Goal: Information Seeking & Learning: Learn about a topic

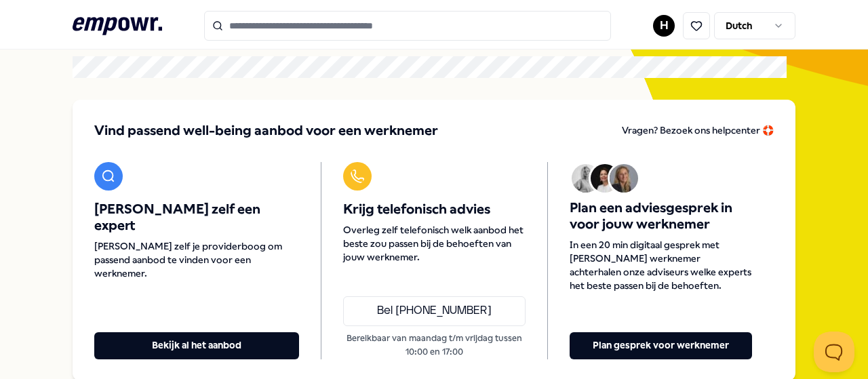
scroll to position [136, 0]
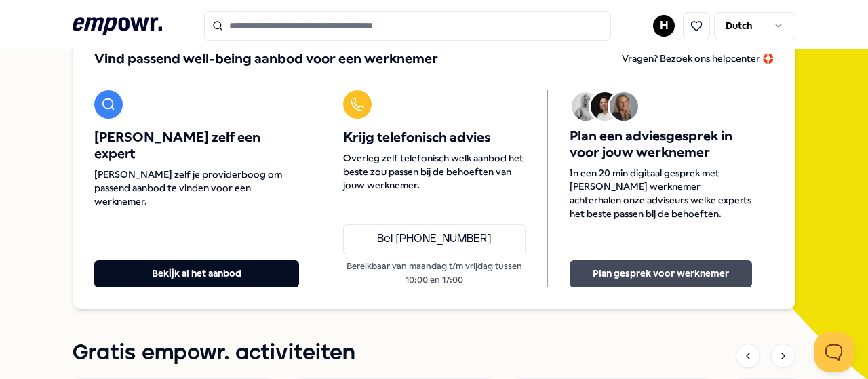
click at [656, 274] on button "Plan gesprek voor werknemer" at bounding box center [660, 273] width 182 height 27
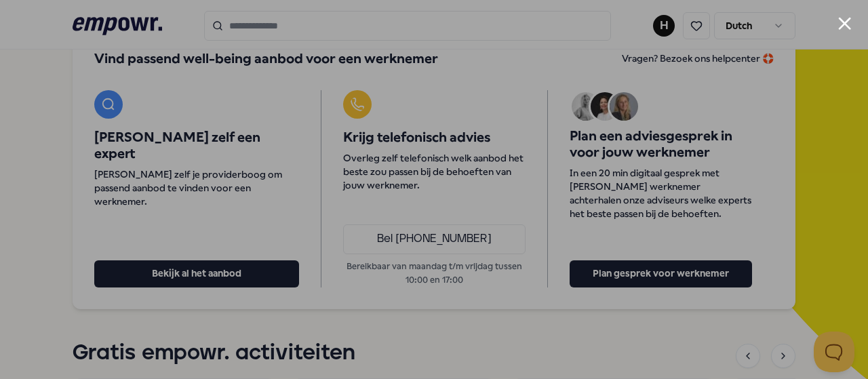
click at [81, 214] on div at bounding box center [434, 189] width 868 height 379
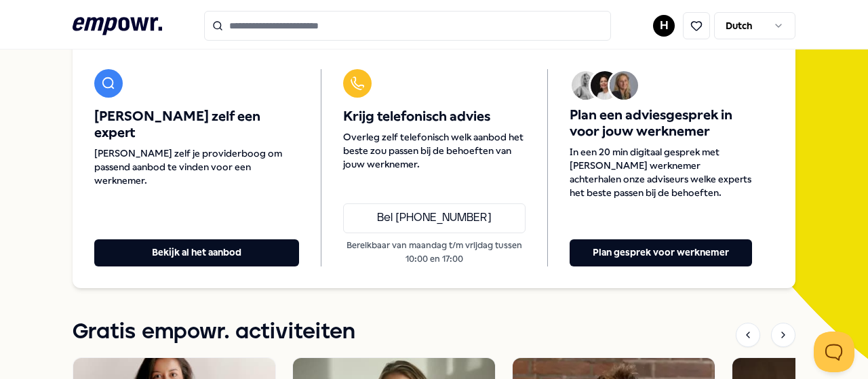
scroll to position [0, 0]
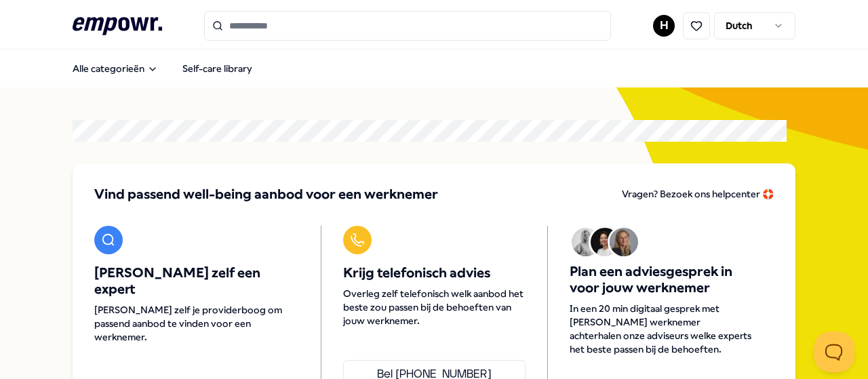
click at [620, 241] on img at bounding box center [623, 242] width 28 height 28
drag, startPoint x: 315, startPoint y: 26, endPoint x: 269, endPoint y: 27, distance: 45.4
click at [269, 27] on input "Search for products, categories or subcategories" at bounding box center [407, 26] width 407 height 30
drag, startPoint x: 269, startPoint y: 26, endPoint x: 302, endPoint y: 27, distance: 33.2
click at [302, 27] on input "Search for products, categories or subcategories" at bounding box center [407, 26] width 407 height 30
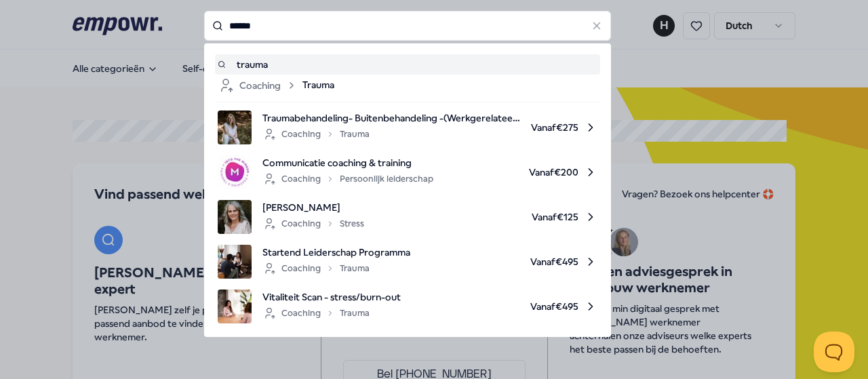
type input "******"
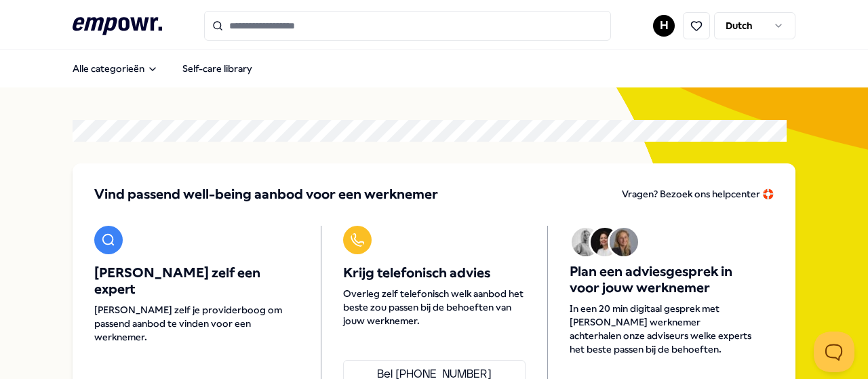
type input "******"
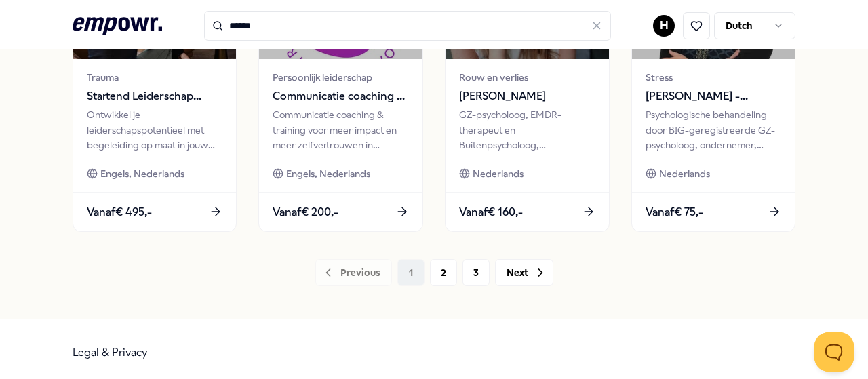
scroll to position [781, 0]
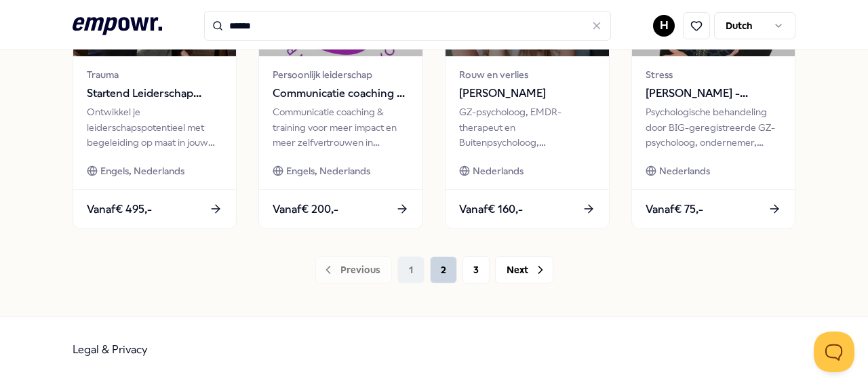
click at [432, 264] on button "2" at bounding box center [443, 269] width 27 height 27
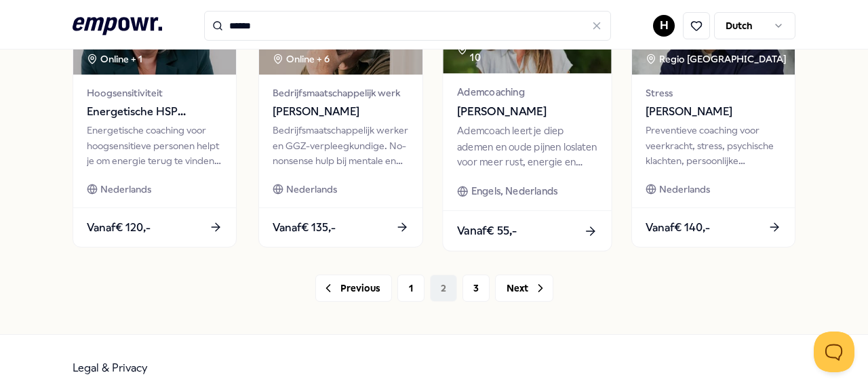
scroll to position [781, 0]
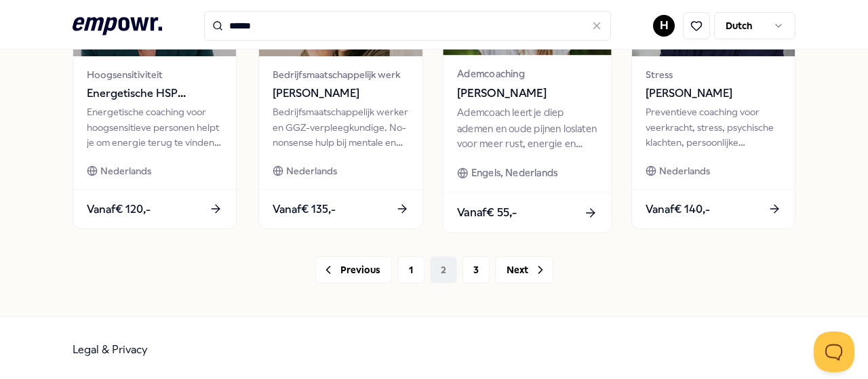
click at [590, 208] on icon at bounding box center [592, 212] width 4 height 8
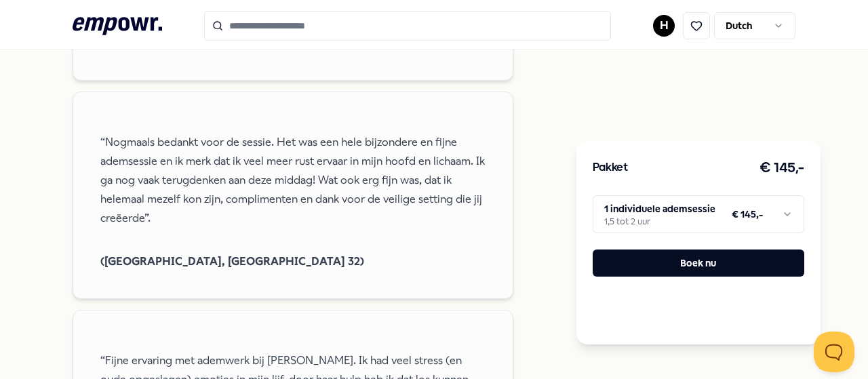
scroll to position [1511, 0]
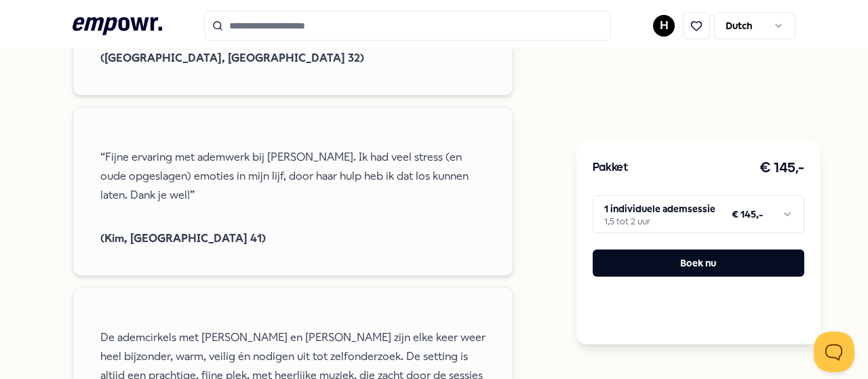
type input "******"
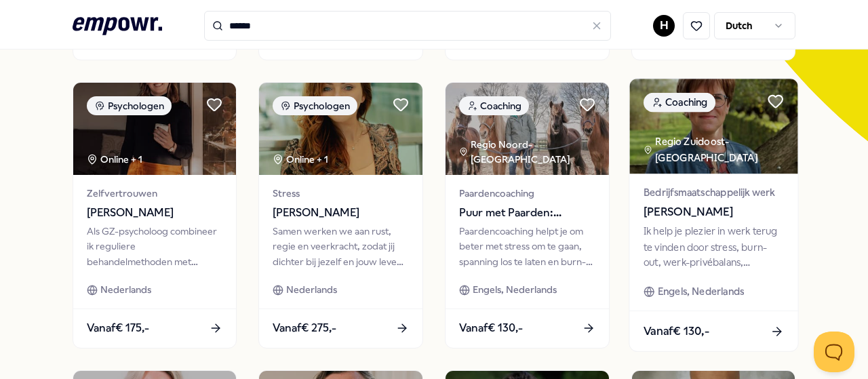
scroll to position [510, 0]
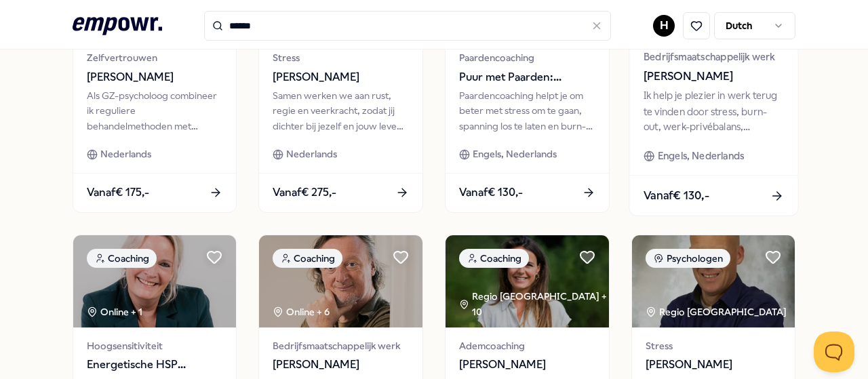
click at [771, 189] on icon at bounding box center [776, 196] width 14 height 14
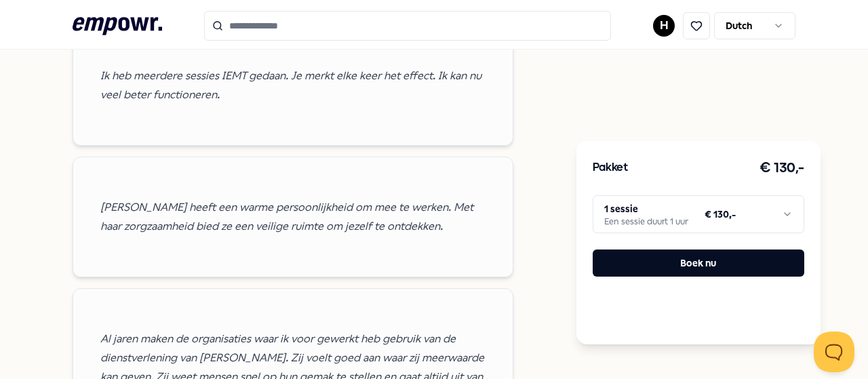
scroll to position [1646, 0]
